Goal: Navigation & Orientation: Find specific page/section

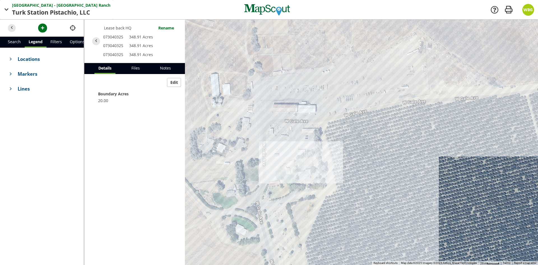
click at [48, 11] on span "Turk Station Pistachio," at bounding box center [45, 12] width 67 height 9
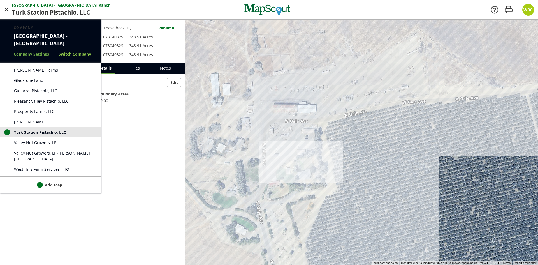
click at [62, 55] on link "Switch Company" at bounding box center [75, 54] width 32 height 6
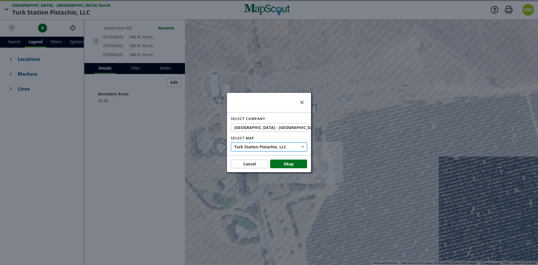
click at [261, 144] on span "Turk Station Pistachio," at bounding box center [256, 147] width 45 height 6
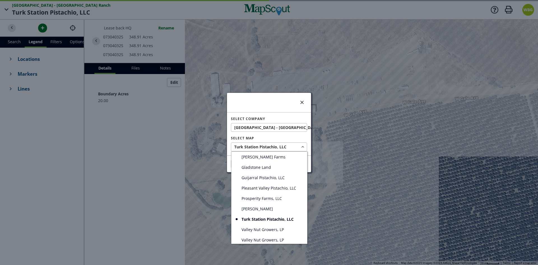
click at [271, 127] on div at bounding box center [269, 132] width 538 height 265
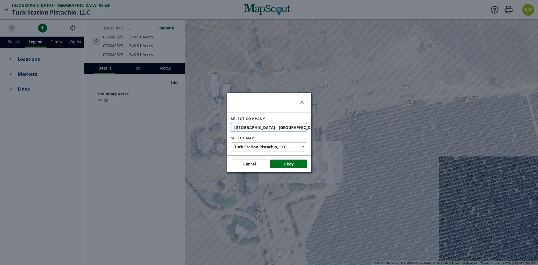
click at [276, 128] on span "[GEOGRAPHIC_DATA] - [GEOGRAPHIC_DATA]" at bounding box center [277, 127] width 87 height 6
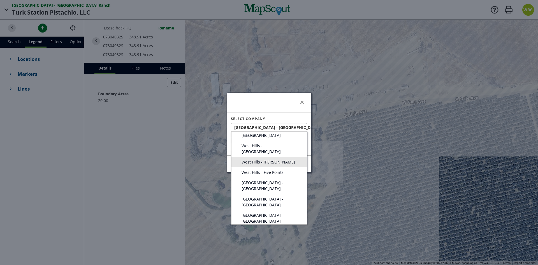
scroll to position [84, 0]
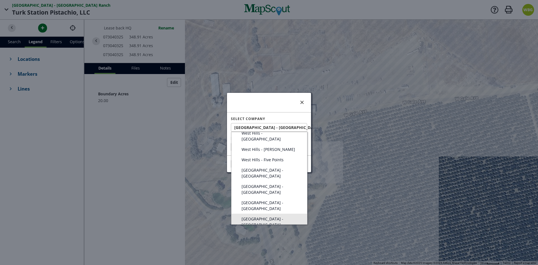
click at [282, 216] on span "[GEOGRAPHIC_DATA] - [GEOGRAPHIC_DATA]" at bounding box center [270, 222] width 59 height 12
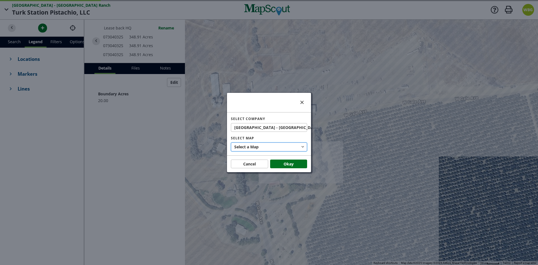
click at [270, 146] on button "Select a Map" at bounding box center [269, 146] width 76 height 9
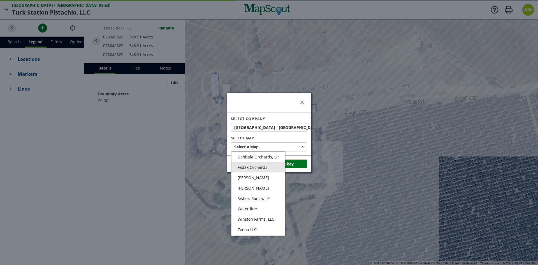
click at [261, 167] on span "Fadak Orchards" at bounding box center [252, 166] width 30 height 5
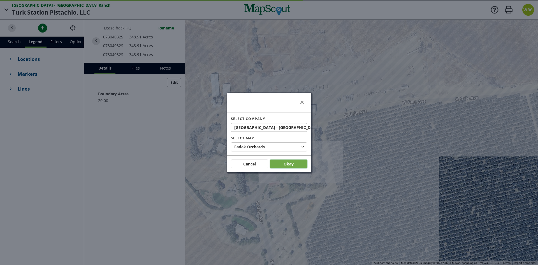
click at [280, 163] on button "Okay" at bounding box center [288, 163] width 37 height 9
